Goal: Task Accomplishment & Management: Use online tool/utility

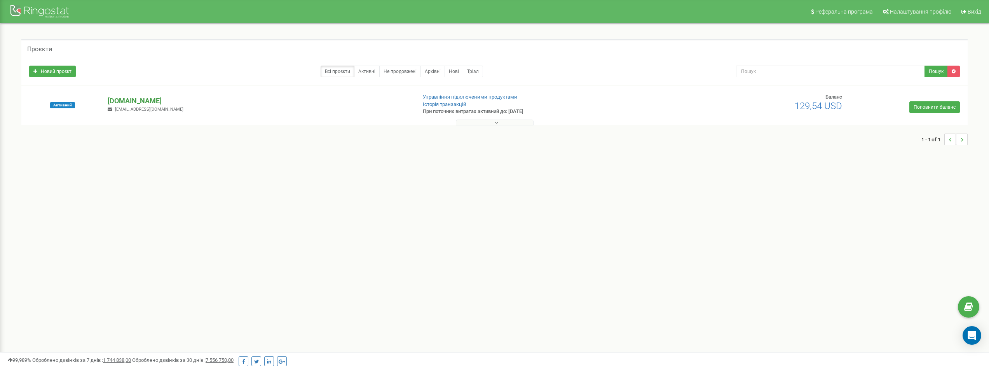
click at [120, 98] on p "[DOMAIN_NAME]" at bounding box center [259, 101] width 302 height 10
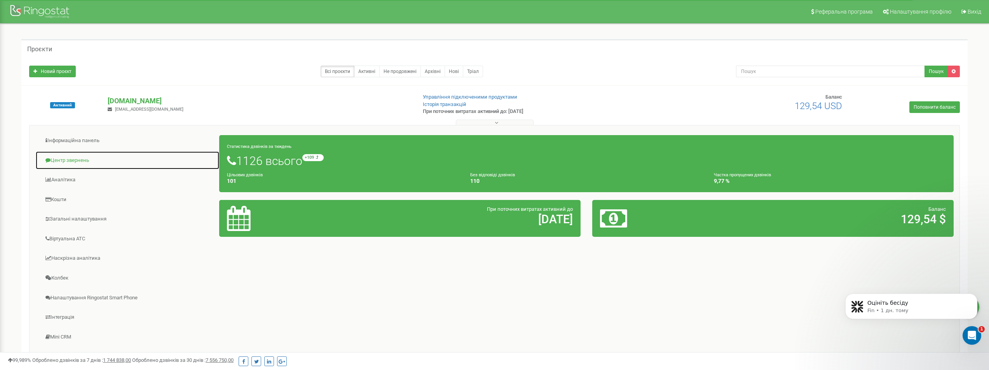
click at [60, 156] on link "Центр звернень" at bounding box center [127, 160] width 184 height 19
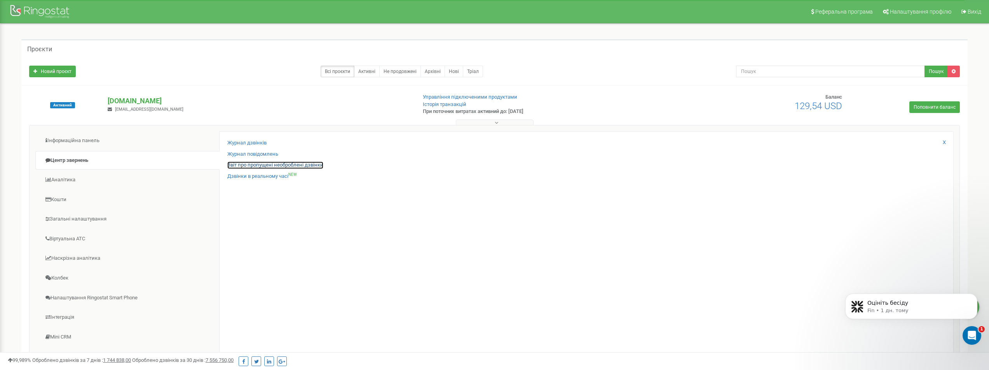
click at [246, 163] on link "Звіт про пропущені необроблені дзвінки" at bounding box center [275, 165] width 96 height 7
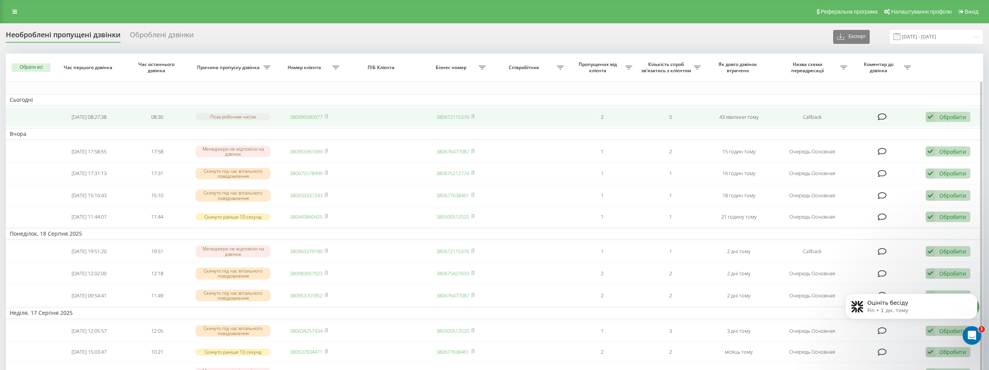
click at [304, 115] on link "380996580977" at bounding box center [306, 116] width 33 height 7
